Goal: Transaction & Acquisition: Purchase product/service

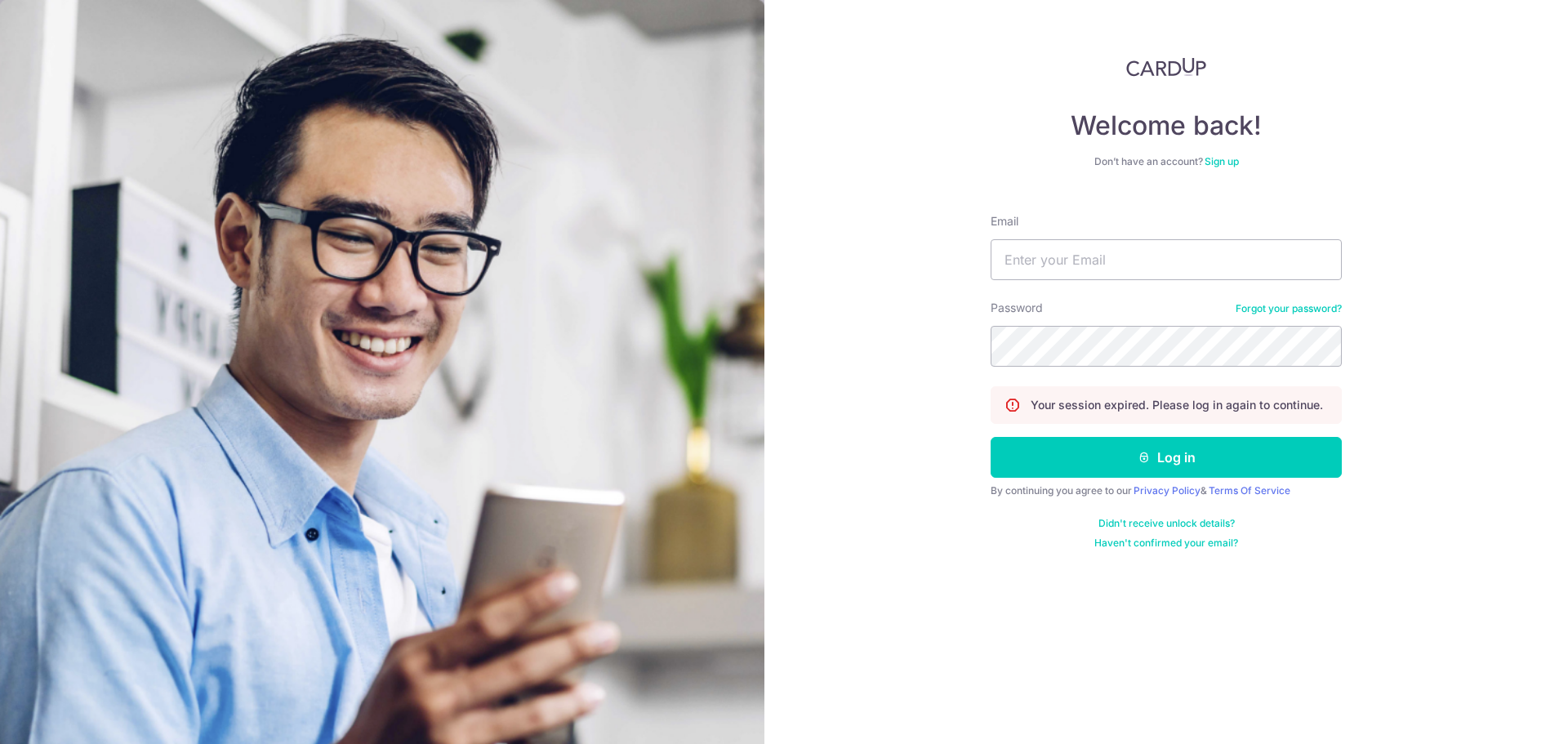
click at [1268, 471] on div at bounding box center [1196, 413] width 334 height 265
type input "[PERSON_NAME][EMAIL_ADDRESS][DOMAIN_NAME]"
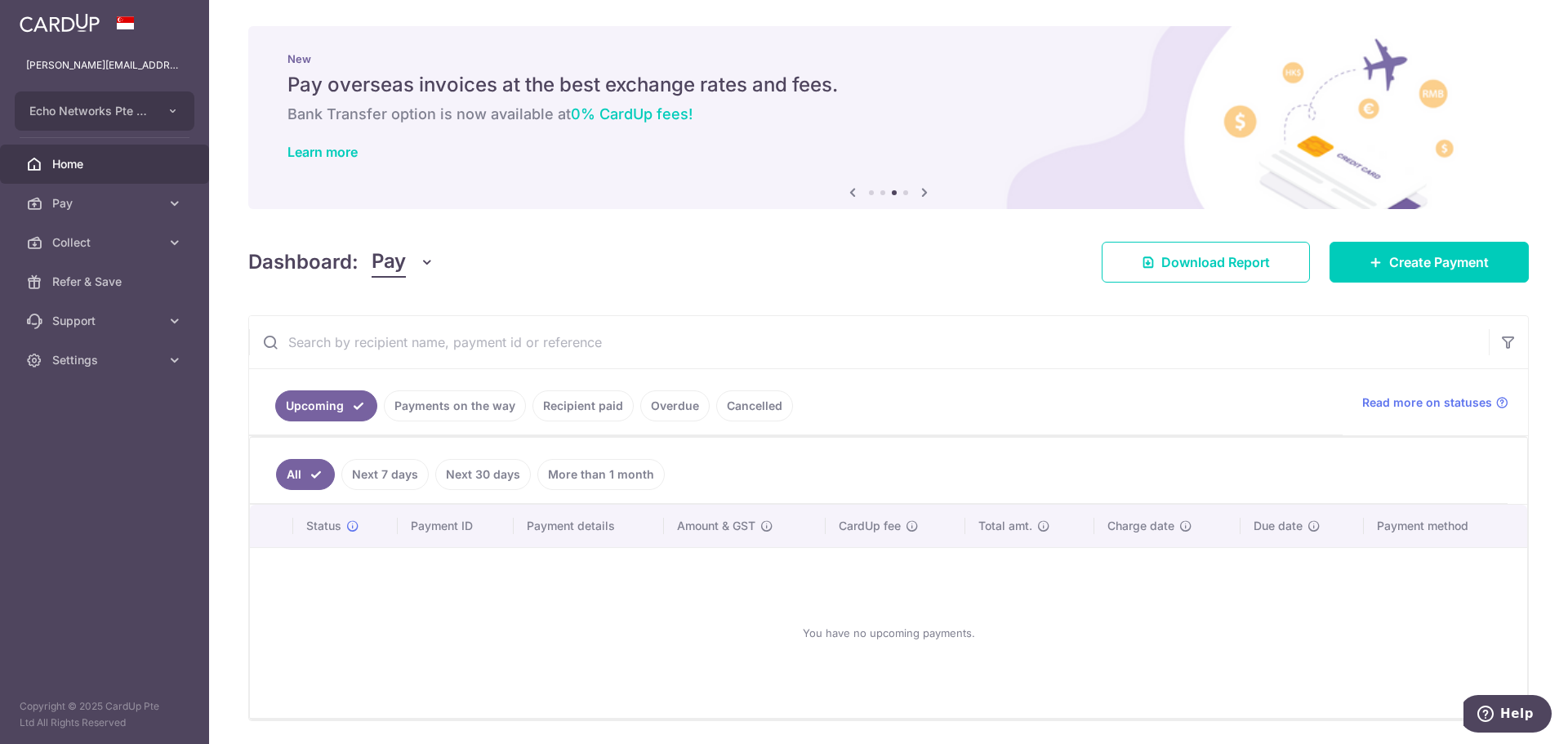
click at [703, 662] on div "You have no upcoming payments." at bounding box center [887, 632] width 1237 height 143
click at [1414, 258] on span "Create Payment" at bounding box center [1438, 262] width 100 height 20
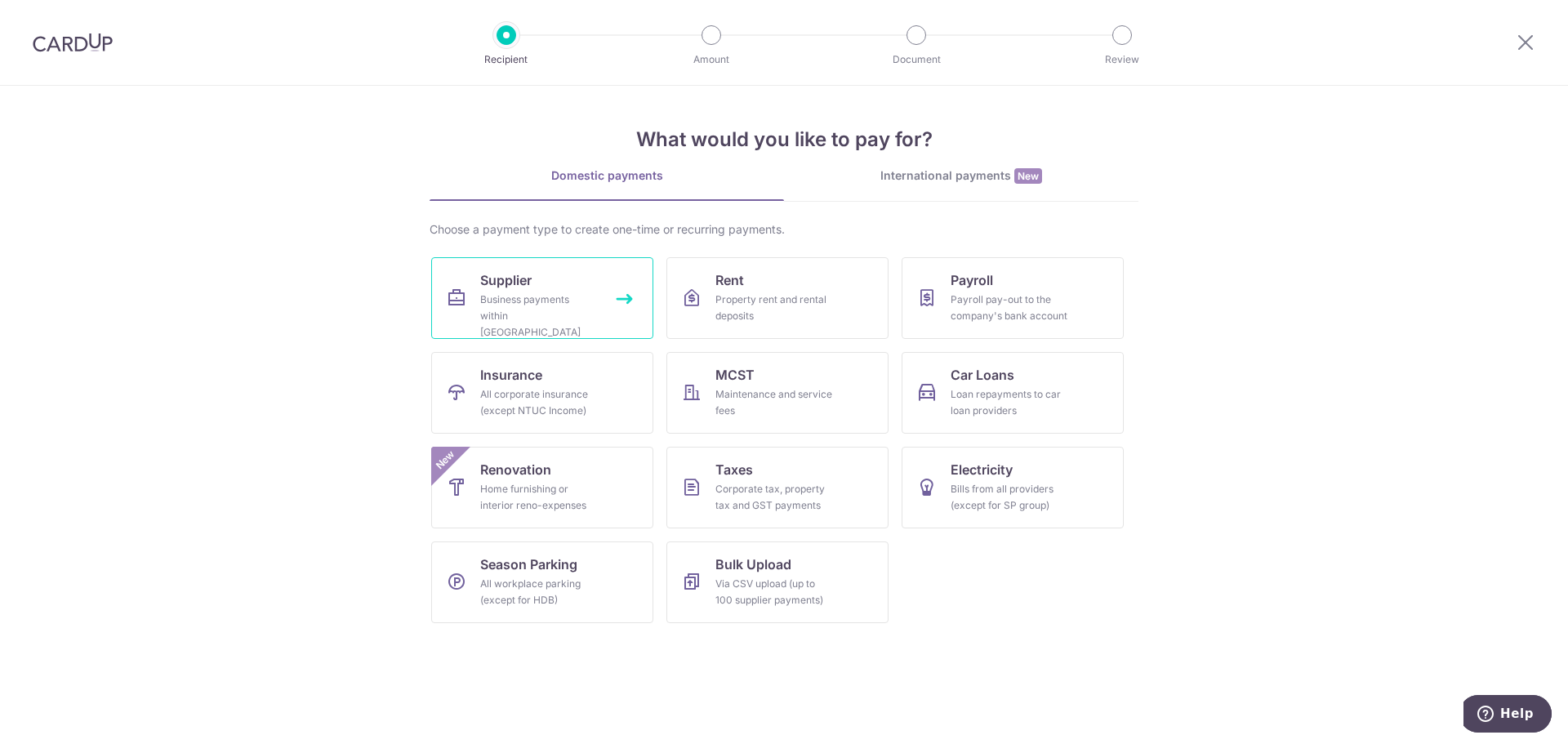
click at [578, 308] on div "Business payments within Singapore" at bounding box center [539, 316] width 117 height 49
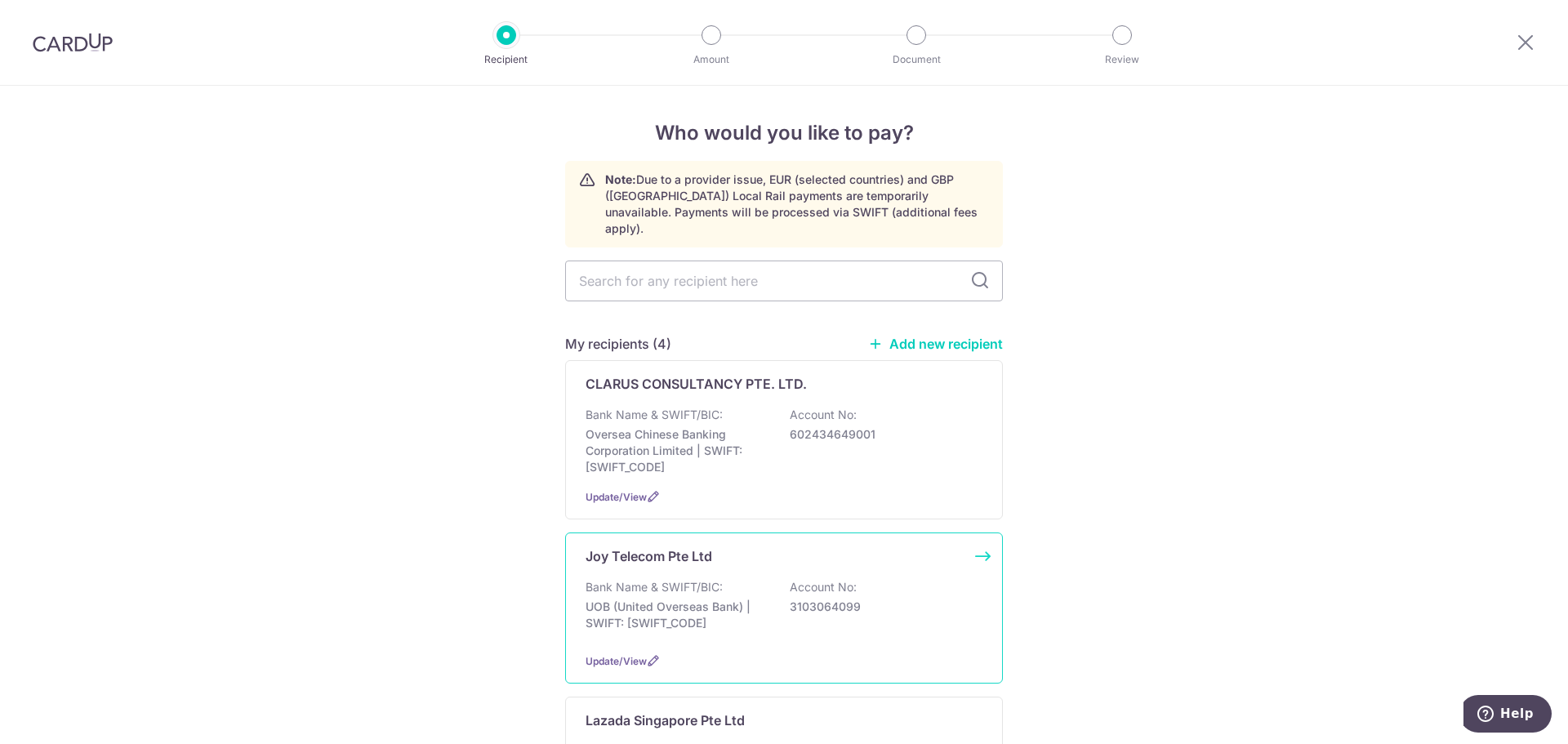
click at [803, 579] on p "Account No:" at bounding box center [823, 588] width 67 height 17
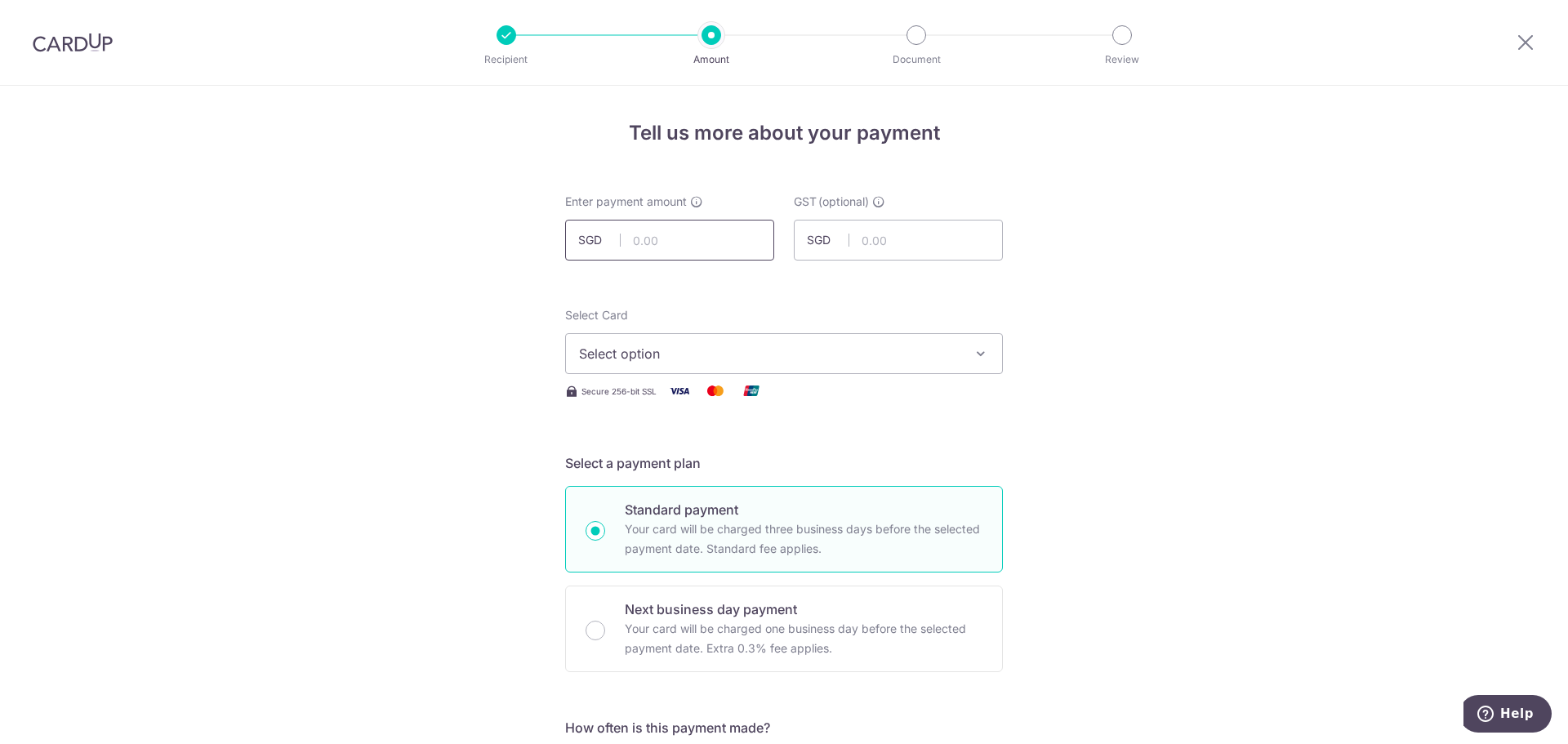
click at [668, 249] on input "text" at bounding box center [669, 240] width 209 height 41
type input "5,000.00"
click at [811, 348] on span "Select option" at bounding box center [769, 353] width 381 height 20
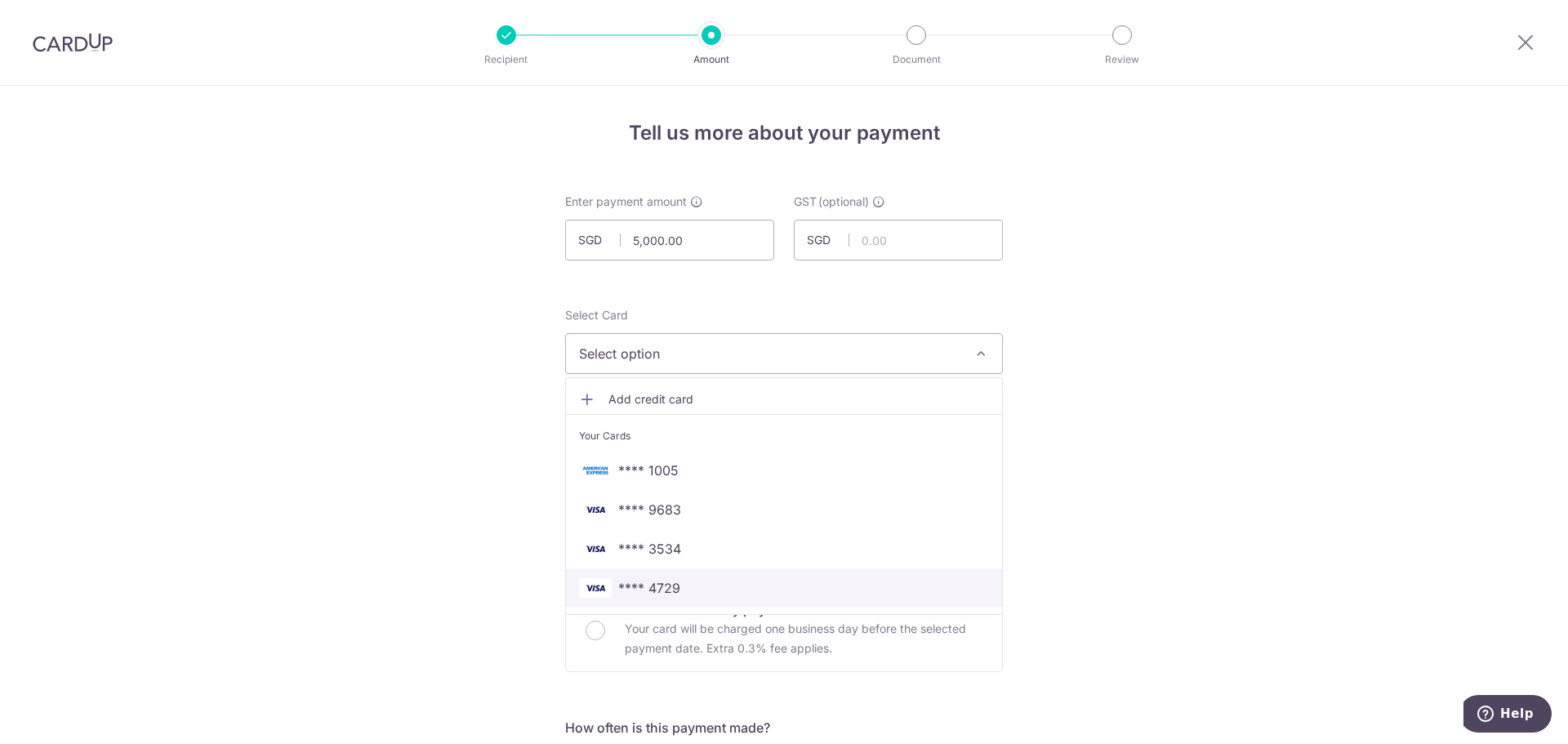
drag, startPoint x: 686, startPoint y: 583, endPoint x: 1011, endPoint y: 554, distance: 326.3
click at [686, 584] on span "**** 4729" at bounding box center [784, 588] width 410 height 20
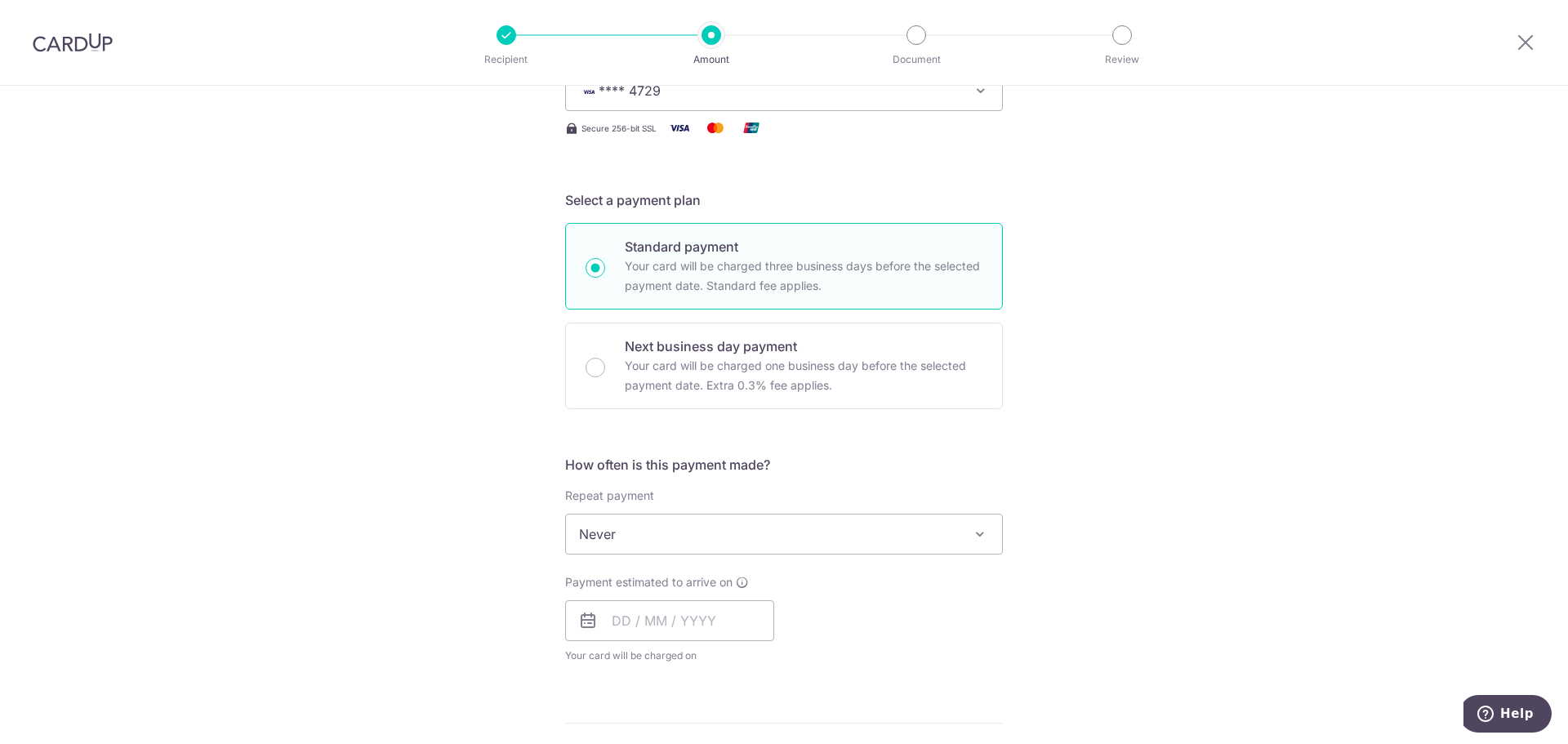
scroll to position [327, 0]
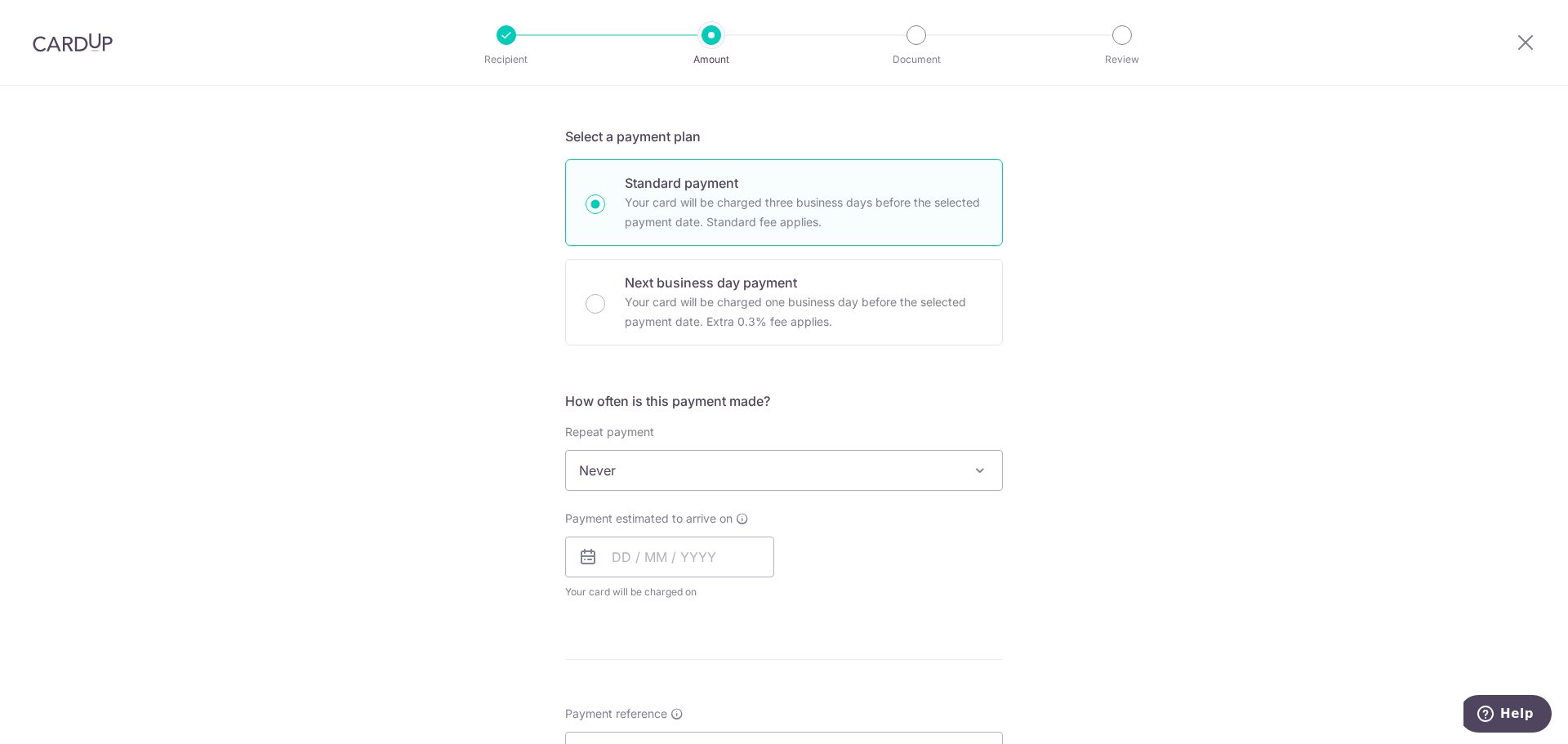
click at [770, 289] on p "Next business day payment" at bounding box center [804, 282] width 358 height 20
click at [605, 294] on input "Next business day payment Your card will be charged one business day before the…" at bounding box center [595, 304] width 20 height 20
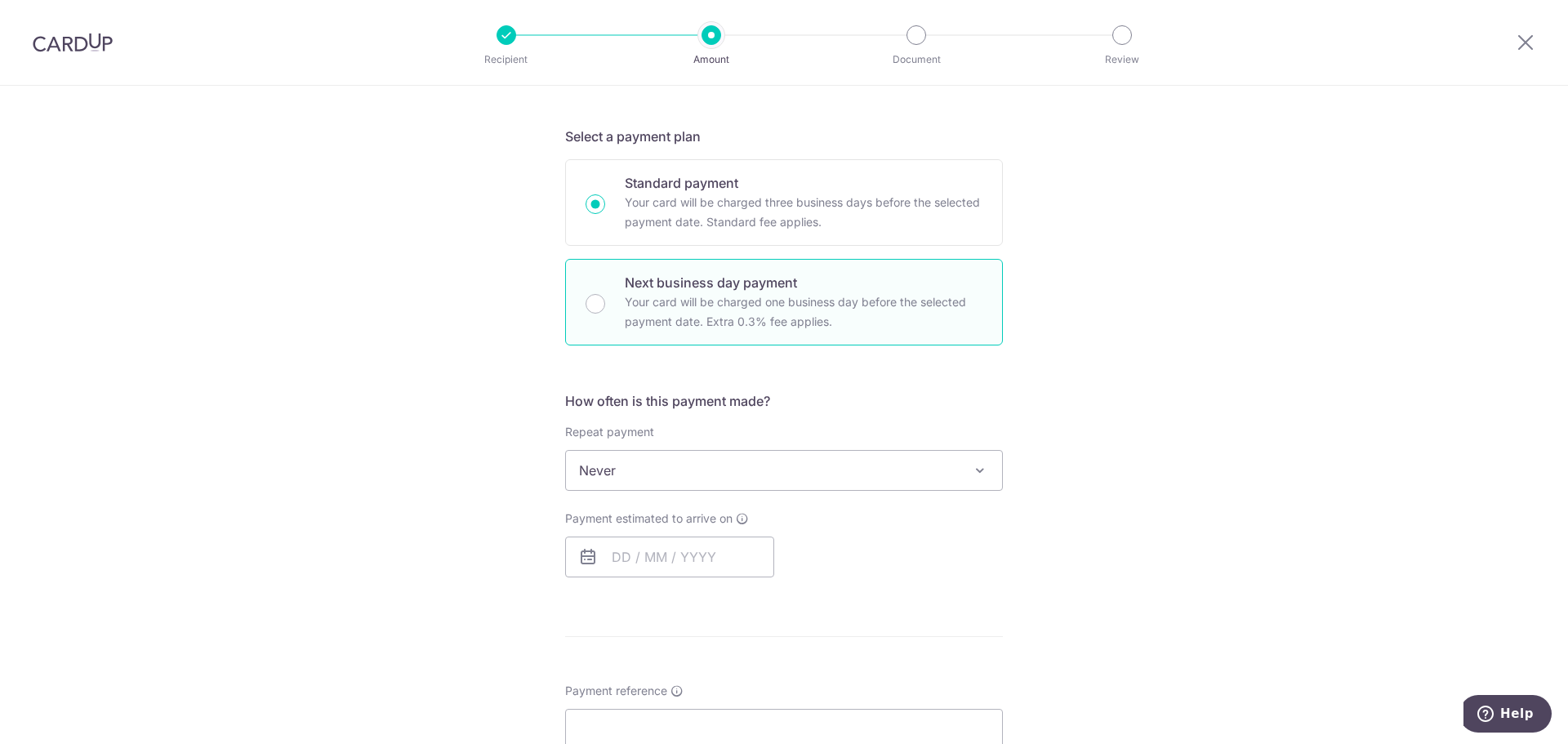
radio input "false"
radio input "true"
click at [919, 223] on p "Your card will be charged three business days before the selected payment date.…" at bounding box center [804, 212] width 358 height 39
click at [605, 214] on input "Standard payment Your card will be charged three business days before the selec…" at bounding box center [595, 204] width 20 height 20
radio input "true"
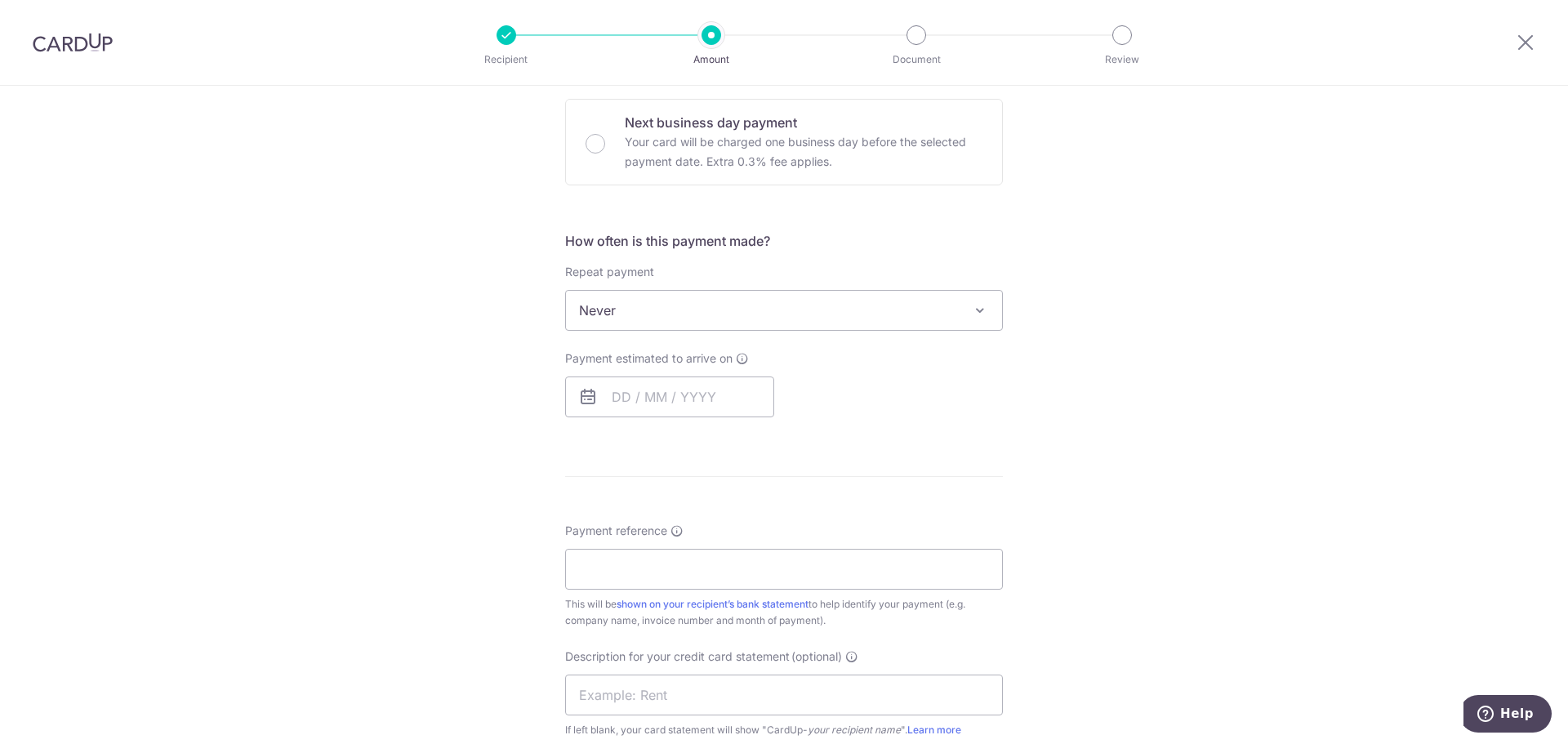
scroll to position [490, 0]
click at [693, 395] on input "text" at bounding box center [669, 394] width 209 height 41
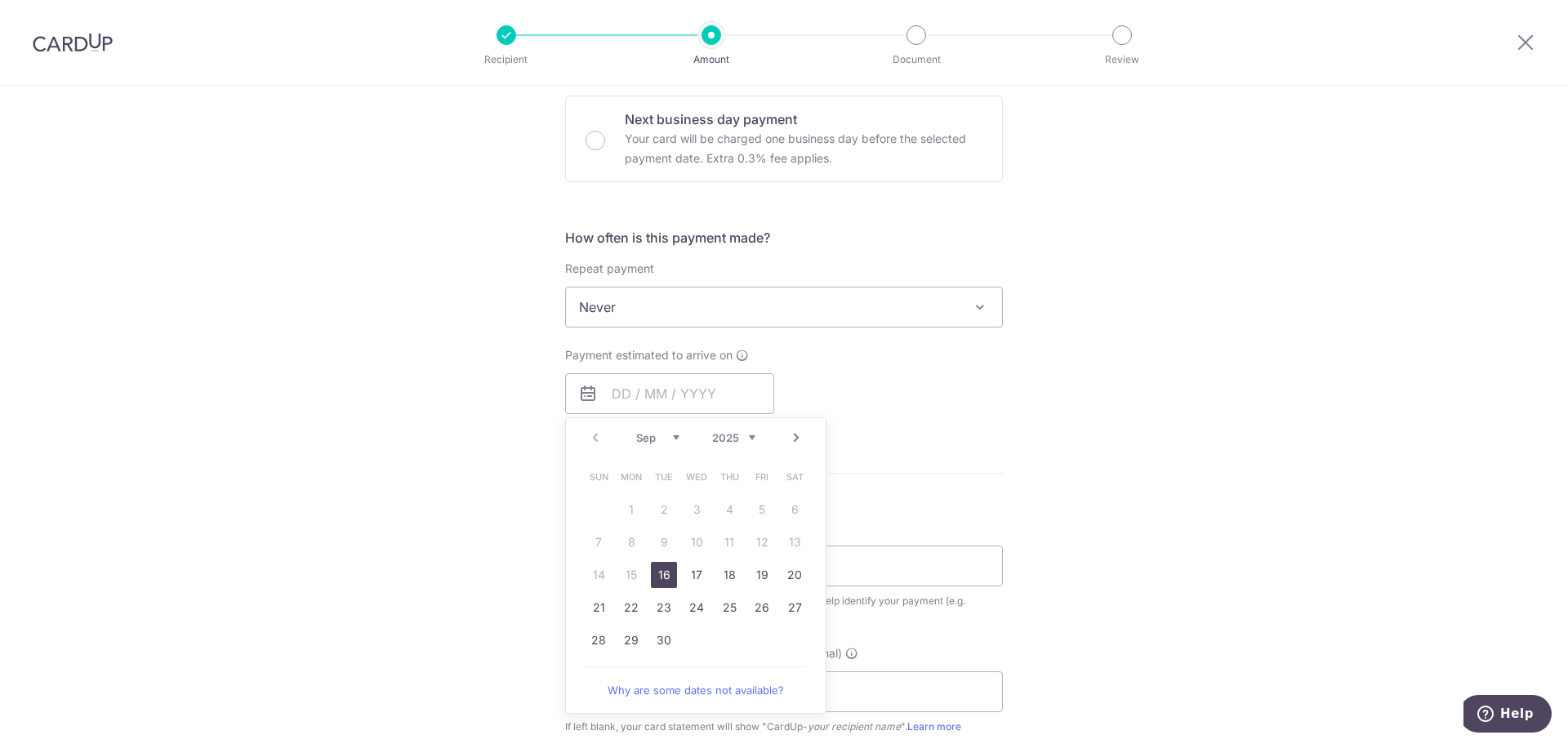
click at [659, 566] on link "16" at bounding box center [664, 575] width 26 height 26
type input "[DATE]"
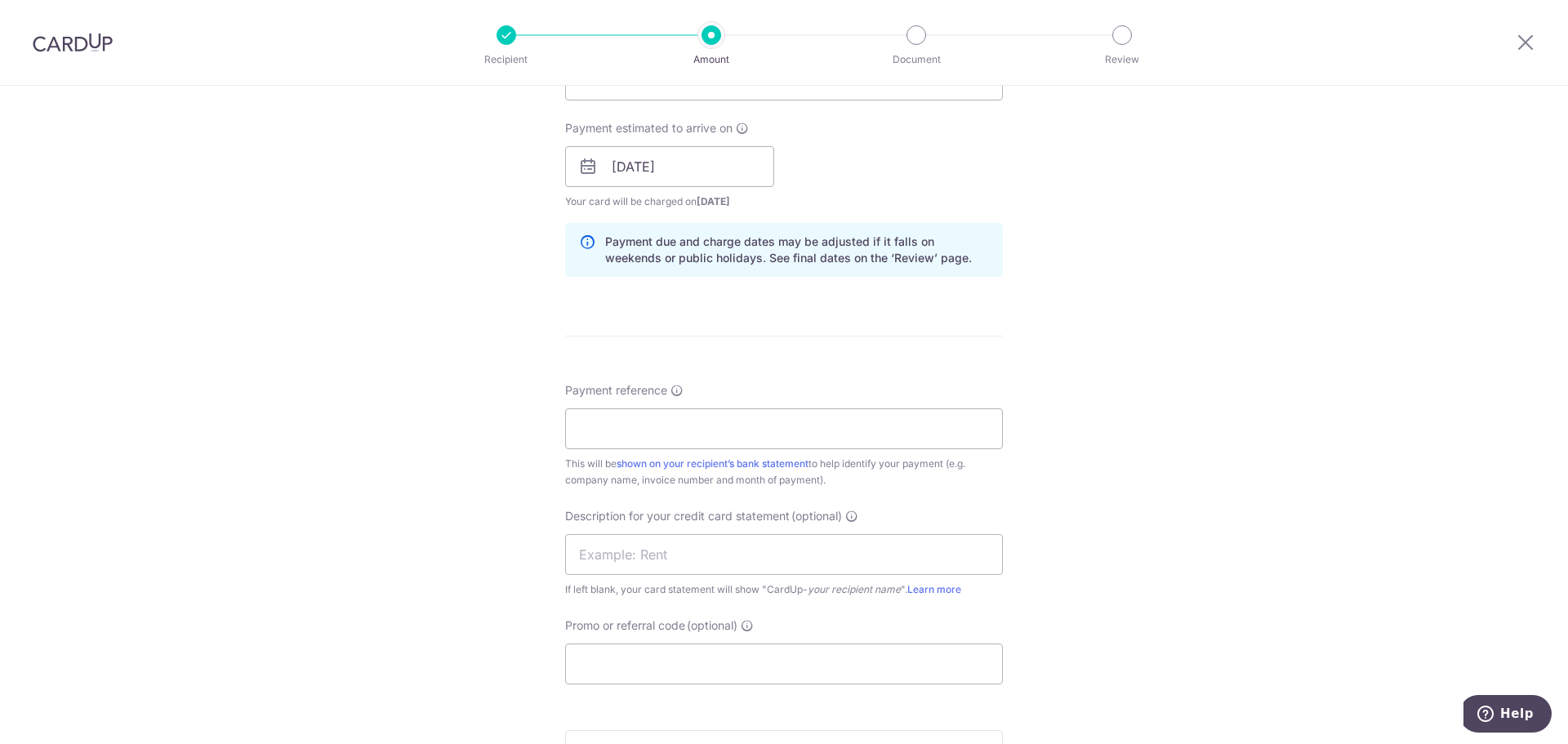
scroll to position [735, 0]
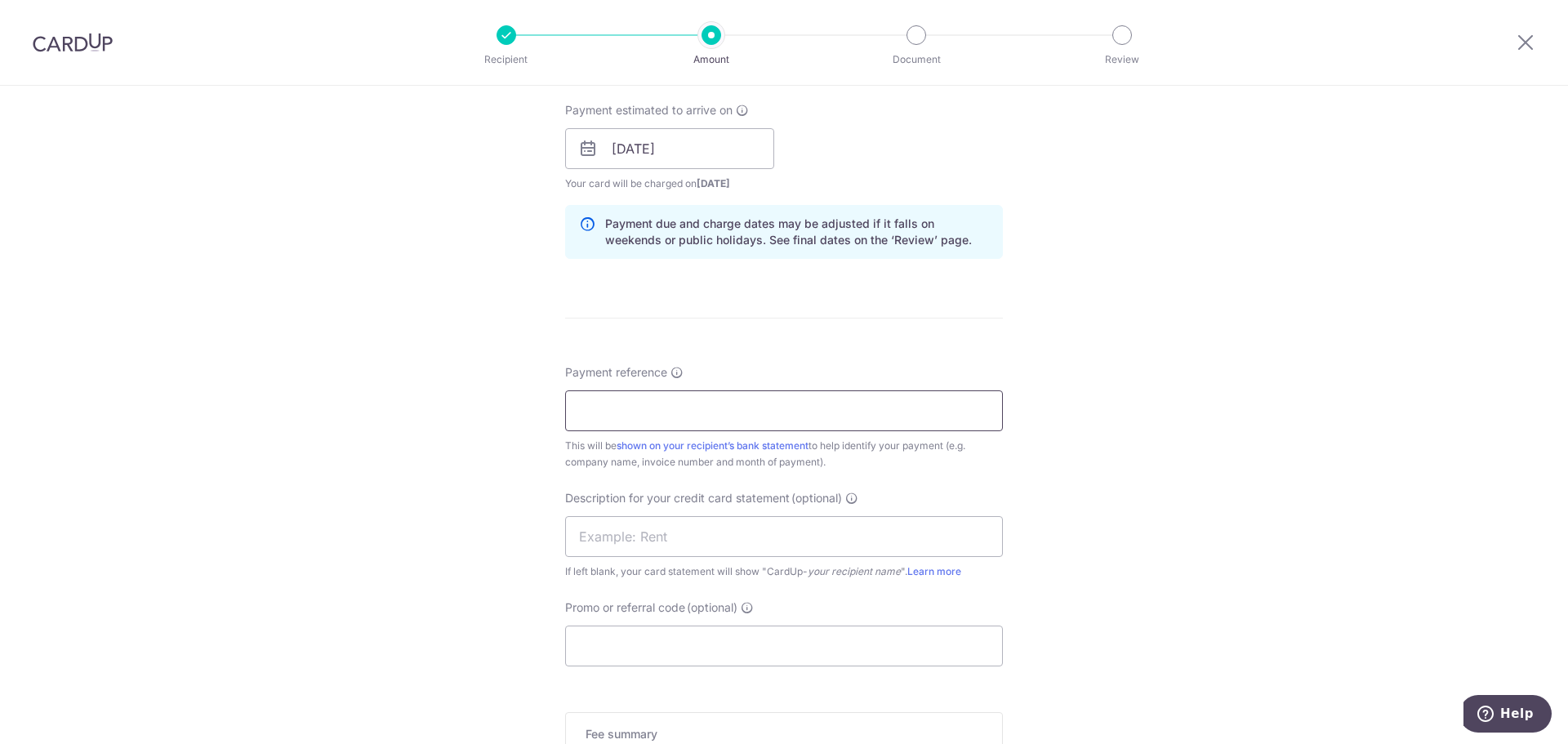
click at [797, 398] on input "Payment reference" at bounding box center [784, 411] width 438 height 41
type input "Echo Networks"
click at [708, 535] on input "text" at bounding box center [784, 536] width 438 height 41
type input "Joy Telecom"
click at [834, 656] on input "Promo or referral code (optional)" at bounding box center [784, 646] width 438 height 41
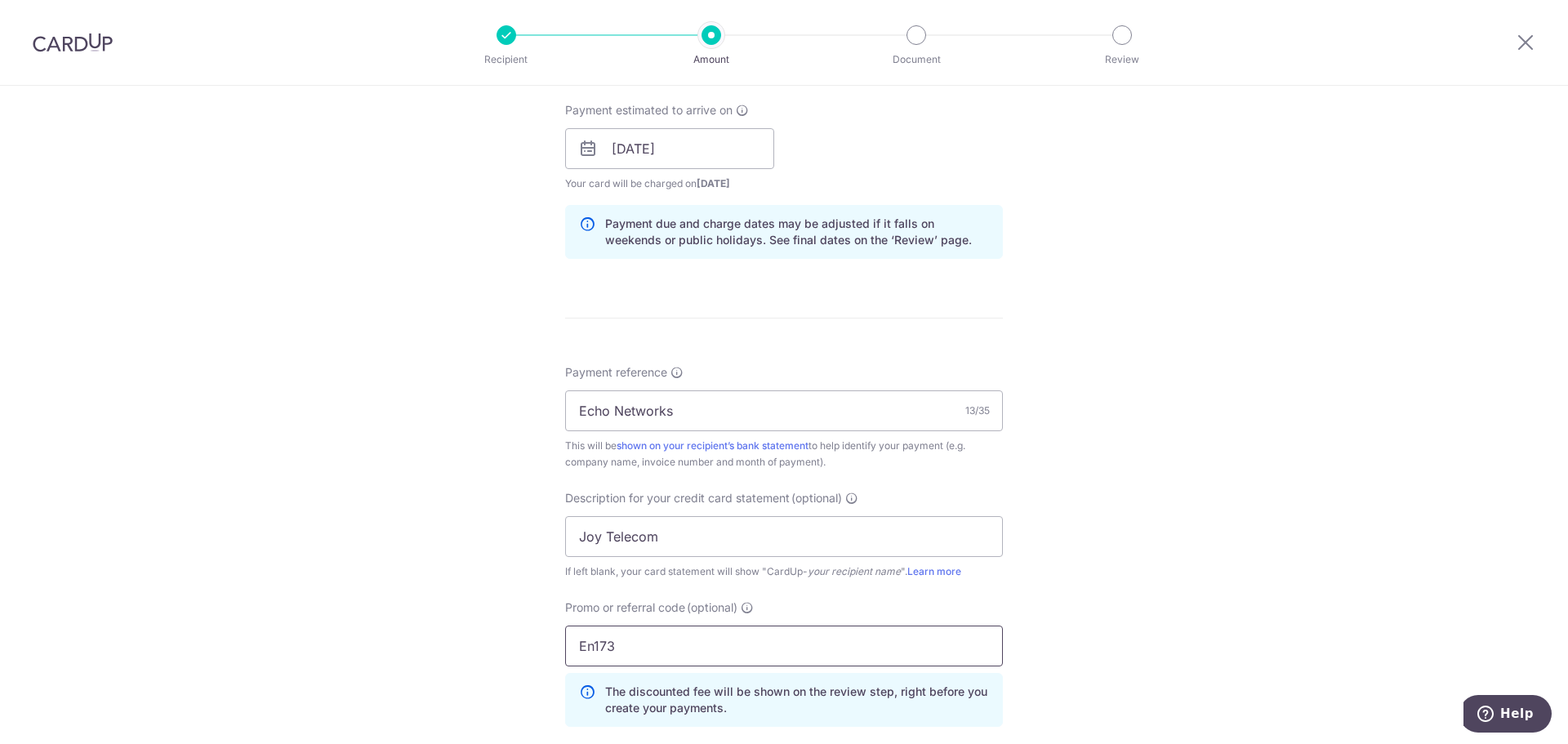
type input "En173"
click at [1238, 561] on div "Tell us more about your payment Enter payment amount SGD 5,000.00 5000.00 GST (…" at bounding box center [784, 214] width 1568 height 1726
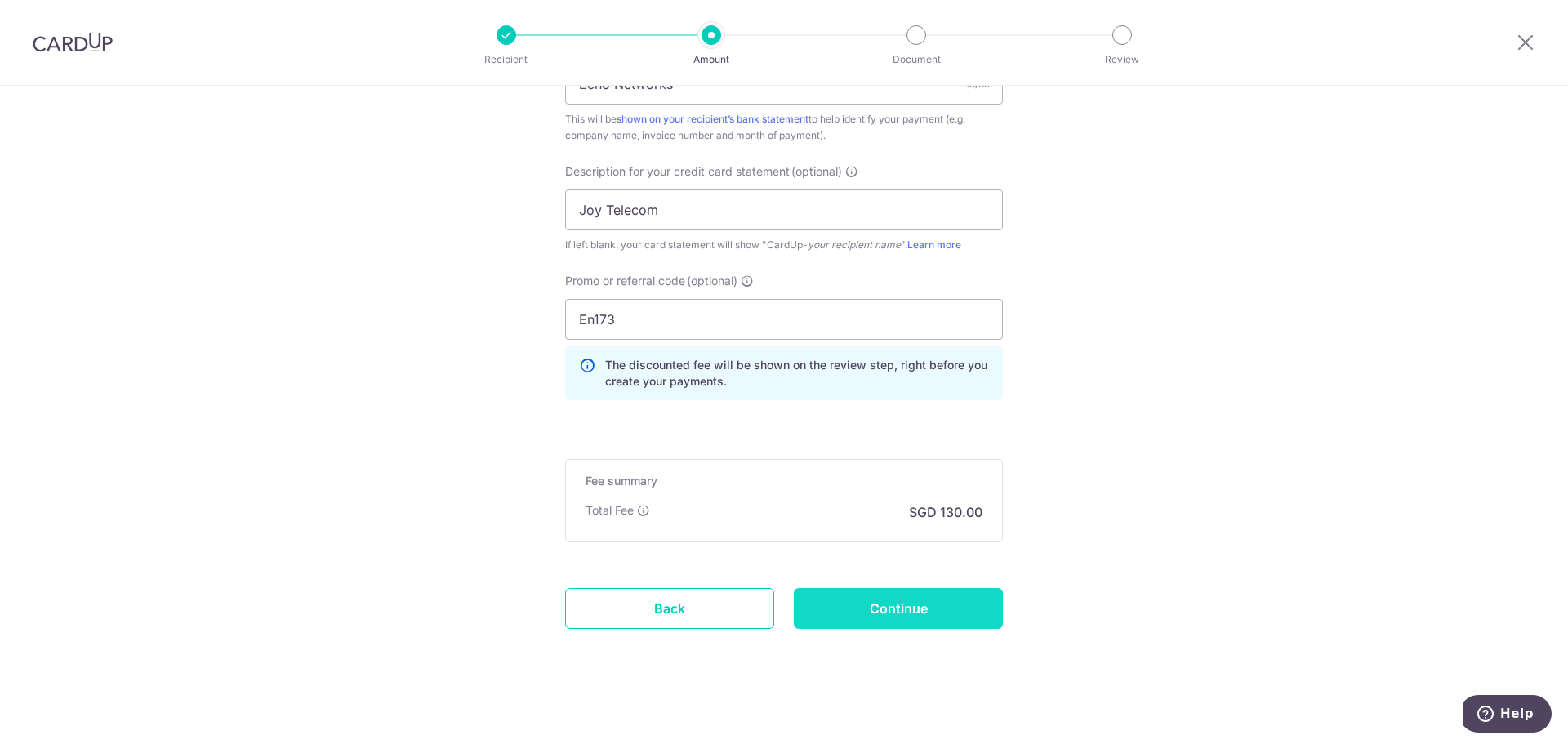
click at [958, 620] on input "Continue" at bounding box center [898, 608] width 209 height 41
type input "Create Schedule"
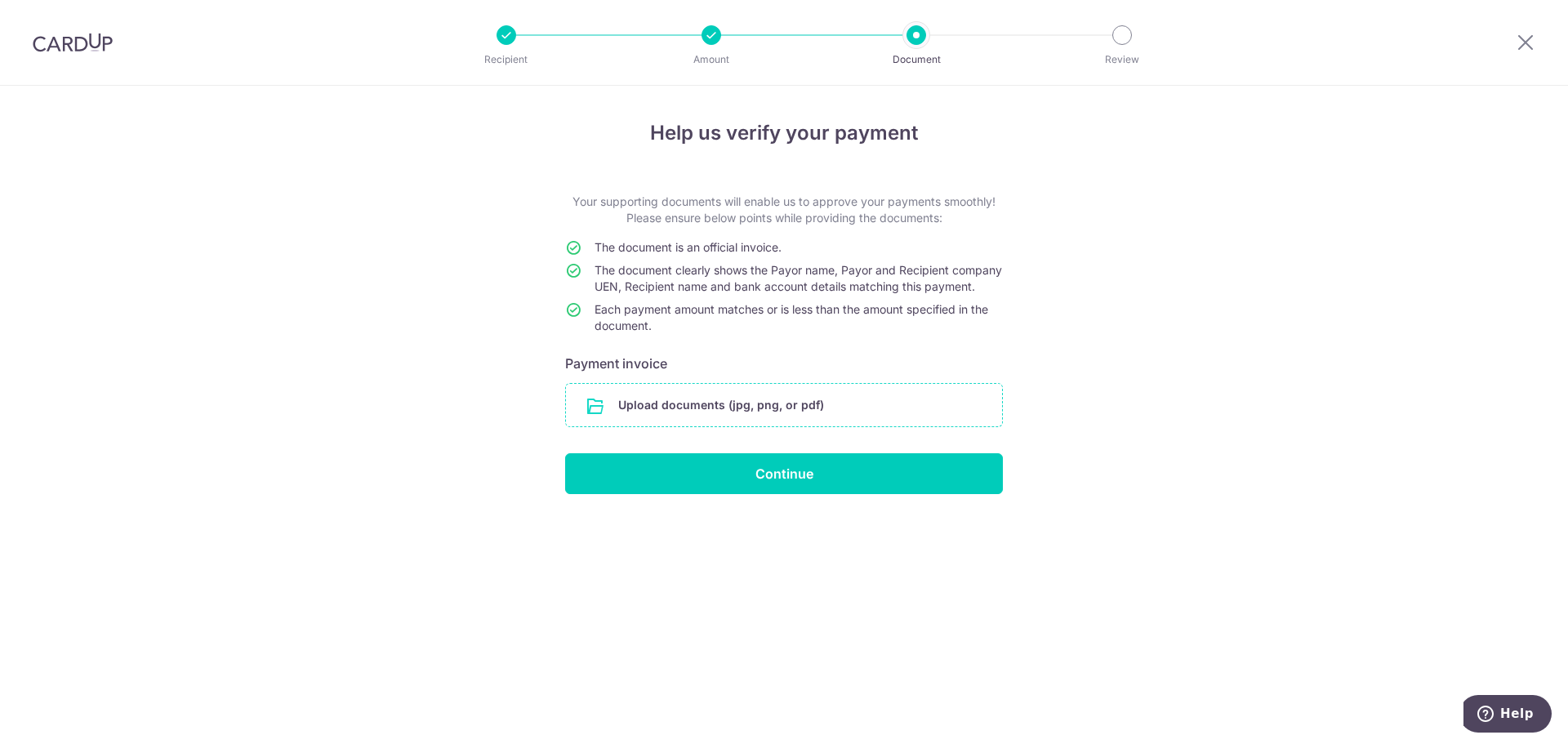
click at [800, 420] on input "file" at bounding box center [784, 405] width 436 height 43
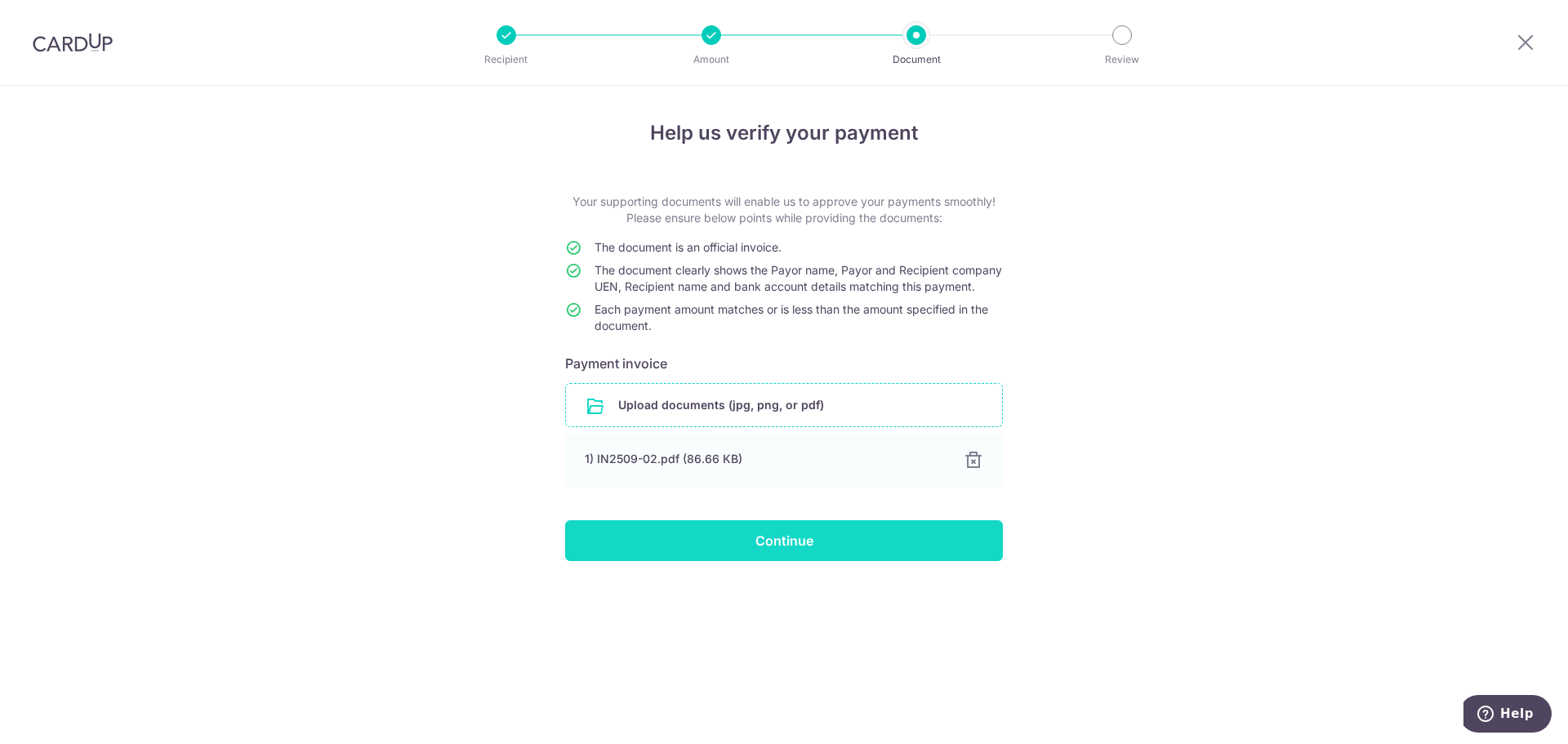
click at [793, 561] on input "Continue" at bounding box center [784, 541] width 438 height 41
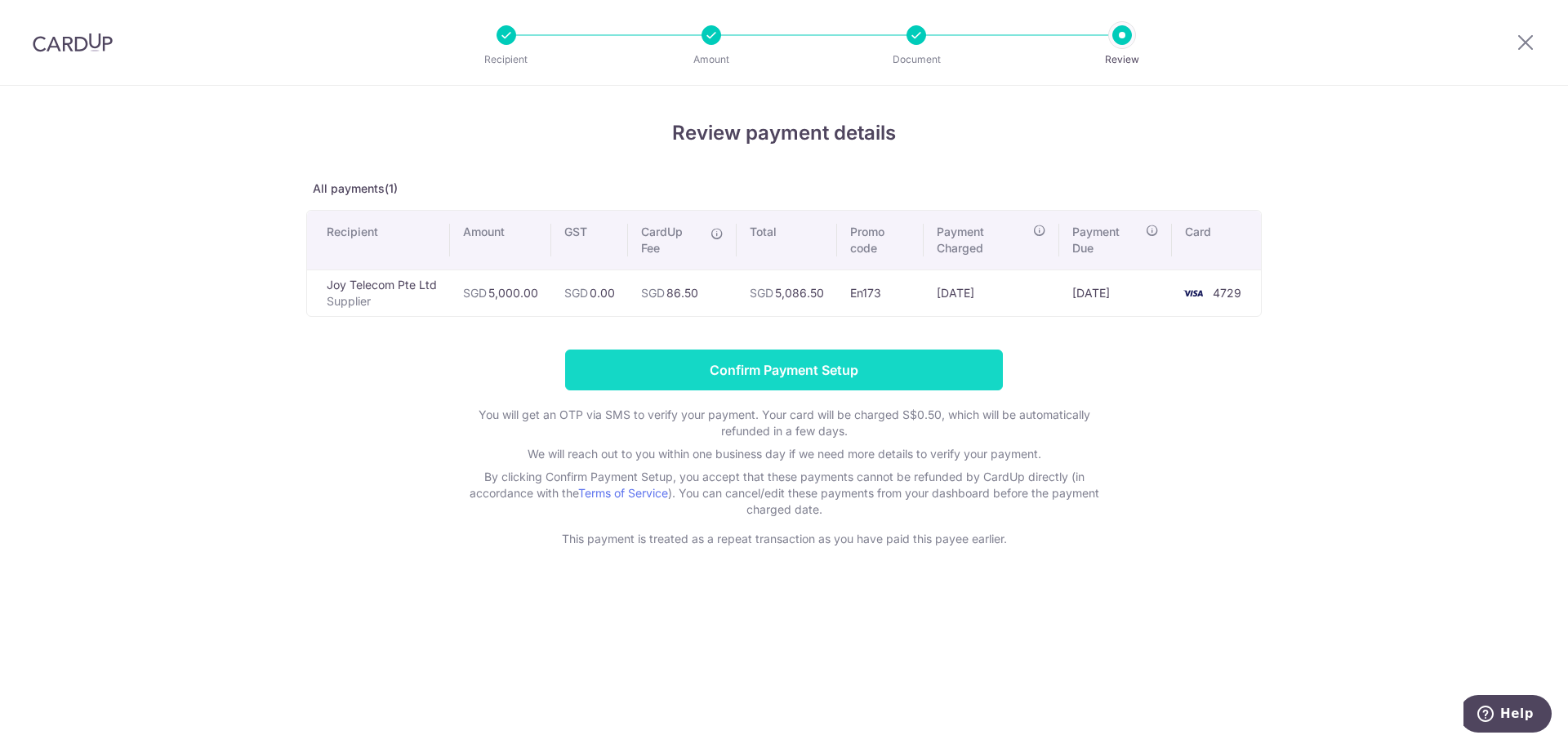
click at [912, 388] on input "Confirm Payment Setup" at bounding box center [784, 370] width 438 height 41
